Goal: Connect with others: Connect with others

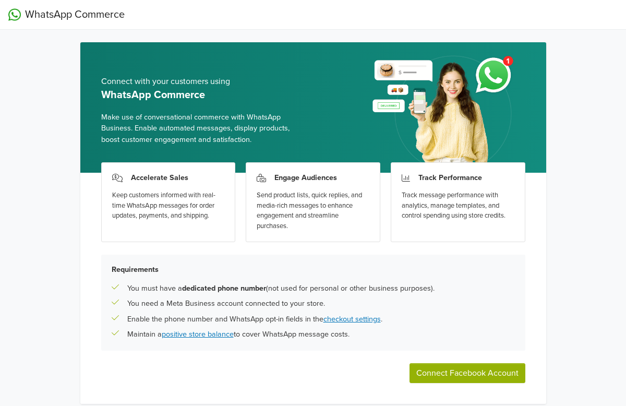
scroll to position [37, 0]
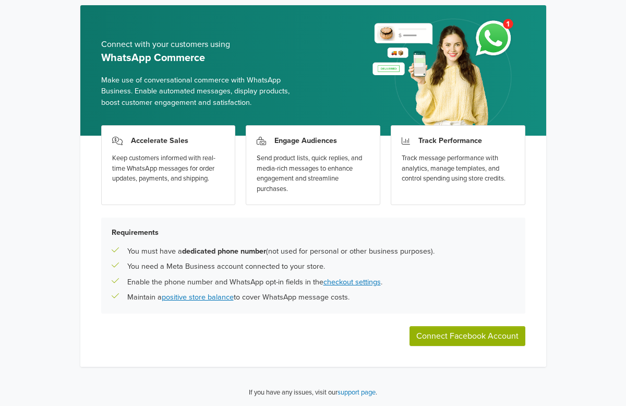
click at [455, 340] on button "Connect Facebook Account" at bounding box center [467, 336] width 116 height 20
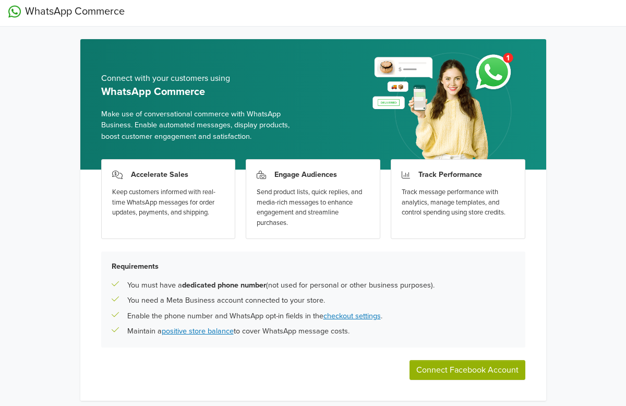
click at [290, 46] on div "Connect with your customers using WhatsApp Commerce Make use of conversational …" at bounding box center [313, 104] width 466 height 130
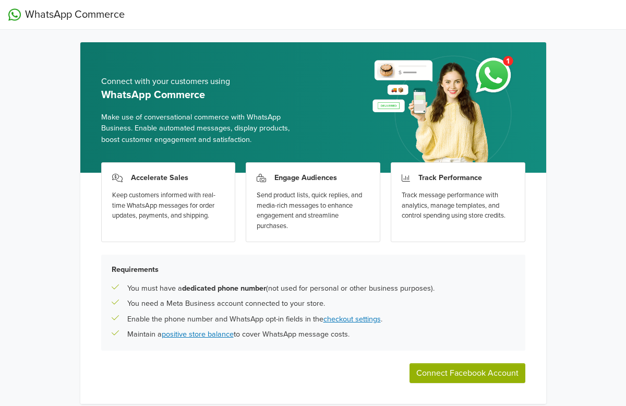
scroll to position [37, 0]
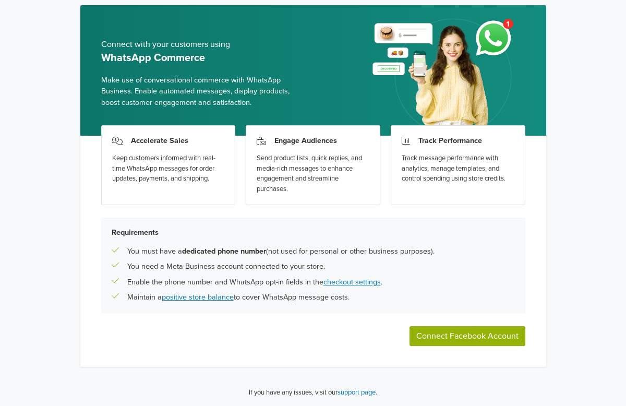
click at [486, 336] on button "Connect Facebook Account" at bounding box center [467, 336] width 116 height 20
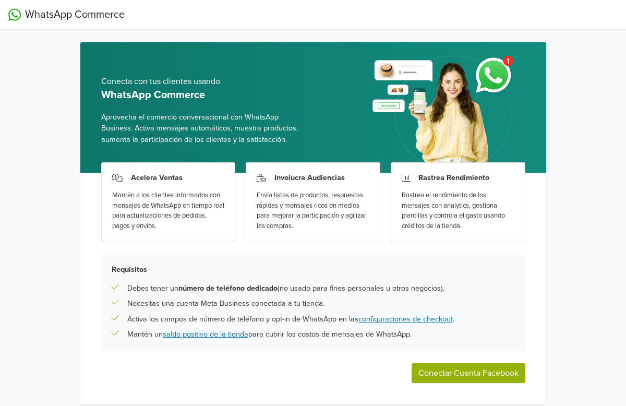
click at [457, 371] on button "Conectar Cuenta Facebook" at bounding box center [468, 373] width 114 height 20
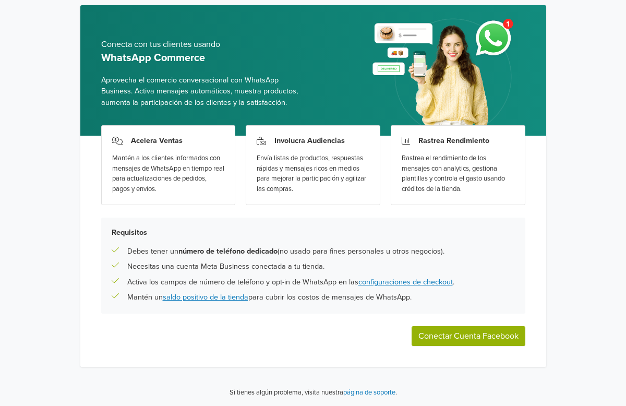
click at [471, 333] on button "Conectar Cuenta Facebook" at bounding box center [468, 336] width 114 height 20
